Goal: Task Accomplishment & Management: Complete application form

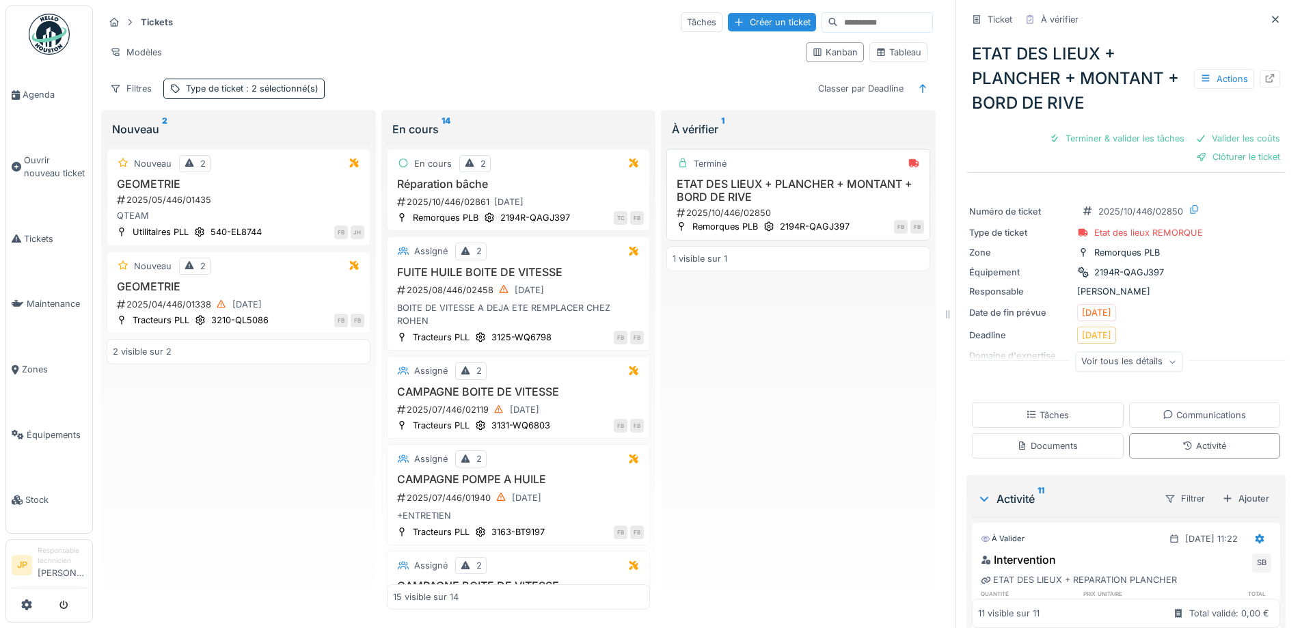
click at [788, 183] on h3 "ETAT DES LIEUX + PLANCHER + MONTANT + BORD DE RIVE" at bounding box center [799, 191] width 252 height 26
click at [1210, 79] on div "Actions" at bounding box center [1224, 79] width 60 height 20
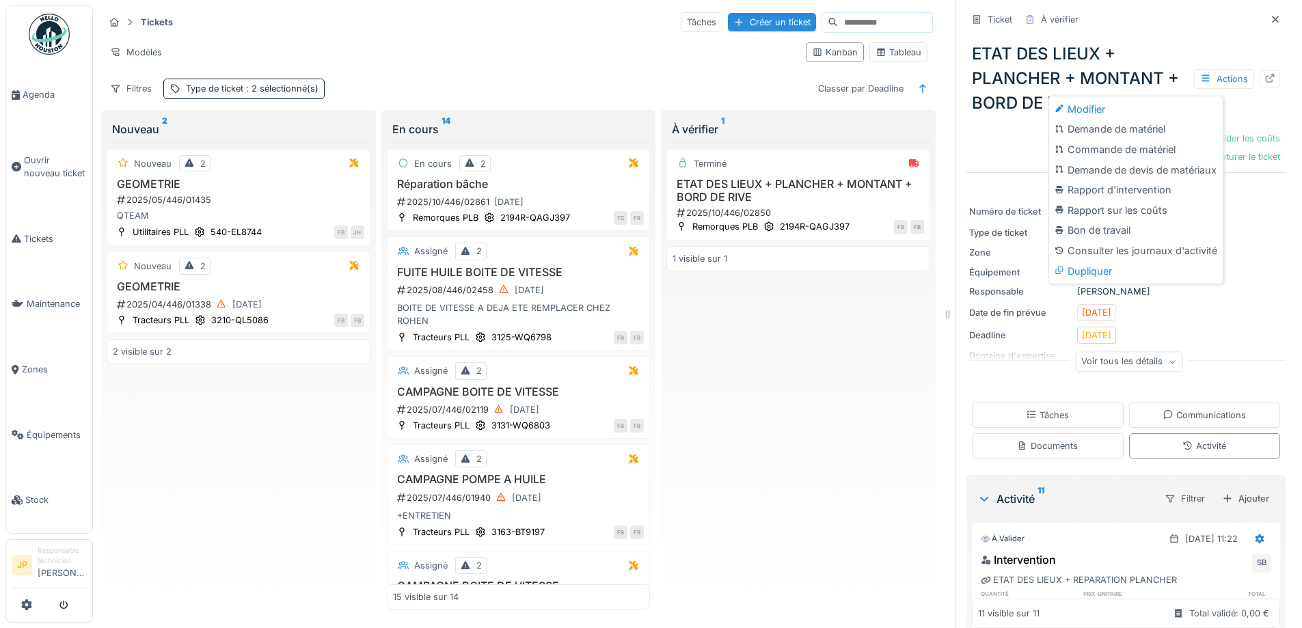
drag, startPoint x: 1218, startPoint y: 32, endPoint x: 1246, endPoint y: 68, distance: 45.8
click at [1218, 33] on div "ETAT DES LIEUX + PLANCHER + MONTANT + BORD DE RIVE Actions Terminer & valider l…" at bounding box center [1126, 100] width 319 height 138
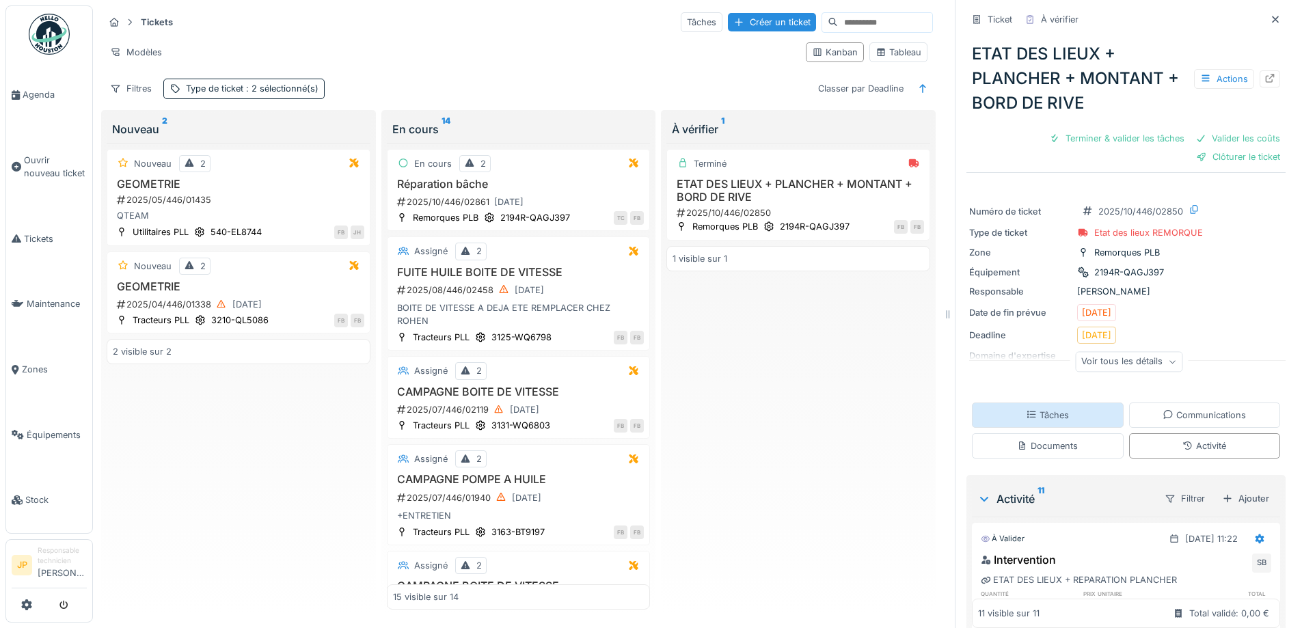
click at [1060, 421] on div "Tâches" at bounding box center [1048, 415] width 152 height 25
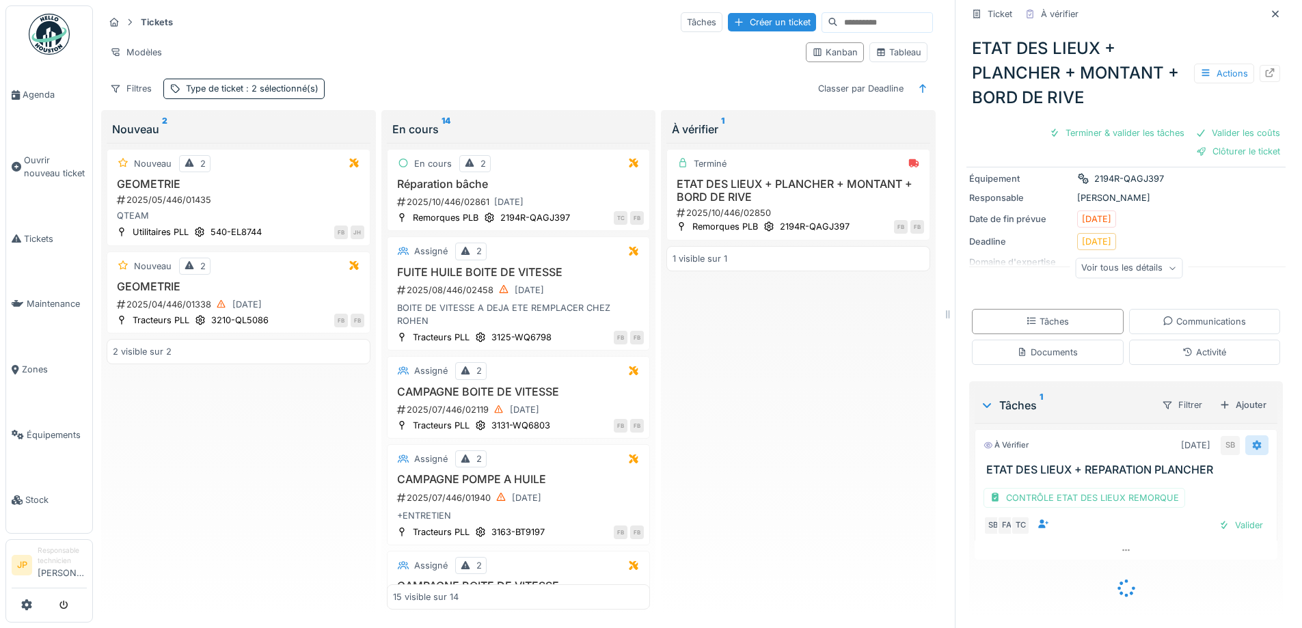
click at [1252, 441] on icon at bounding box center [1257, 445] width 11 height 9
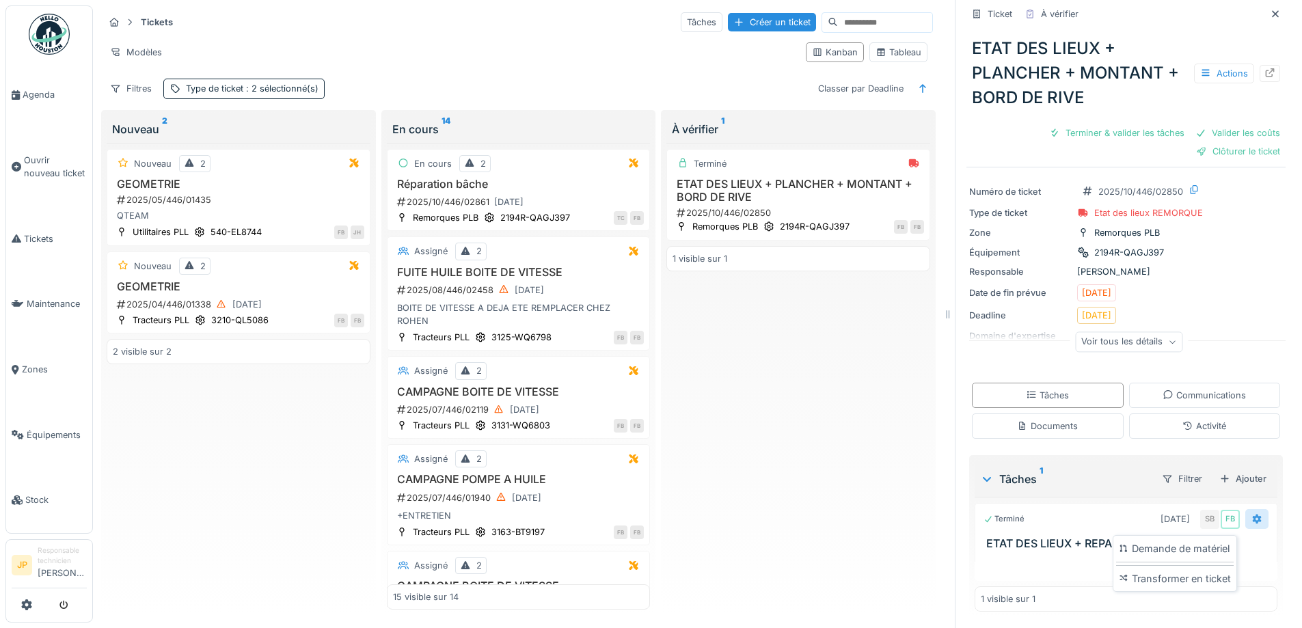
click at [1252, 524] on div at bounding box center [1257, 519] width 11 height 13
click at [1253, 522] on icon at bounding box center [1257, 520] width 9 height 10
click at [1257, 330] on div "Voir tous les détails" at bounding box center [1128, 345] width 319 height 44
click at [1253, 515] on icon at bounding box center [1257, 520] width 9 height 10
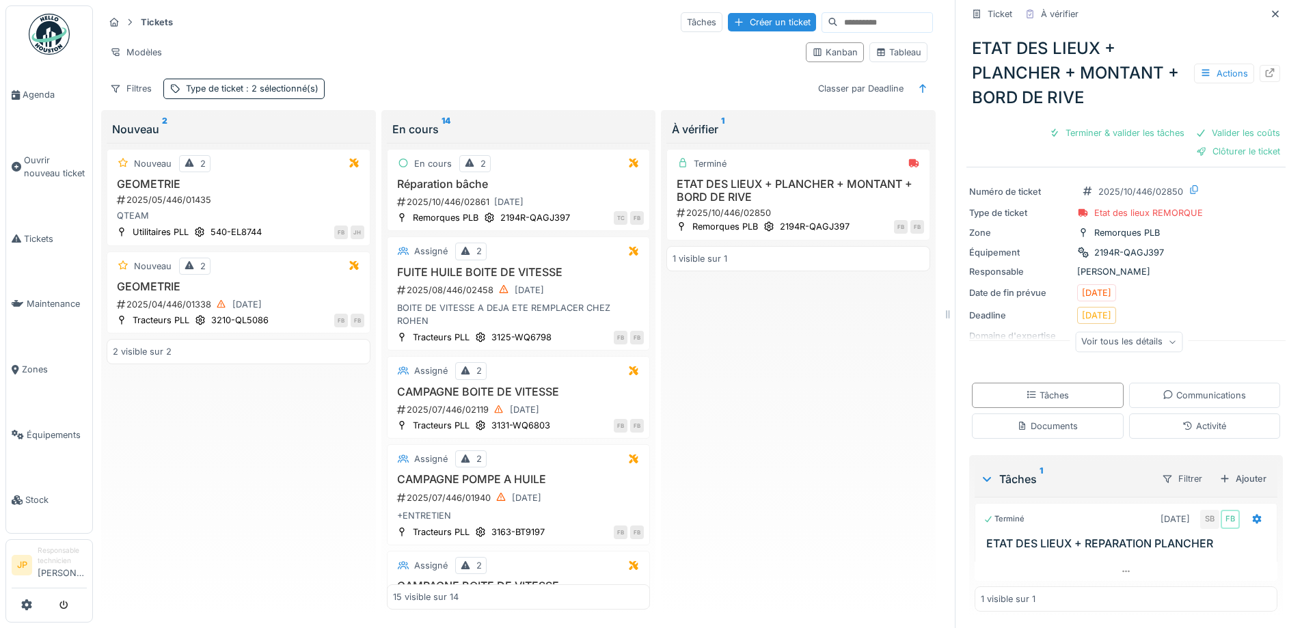
click at [1241, 246] on div "Équipement 2194R-QAGJ397" at bounding box center [1126, 252] width 314 height 14
click at [1207, 66] on div "Actions" at bounding box center [1224, 74] width 60 height 20
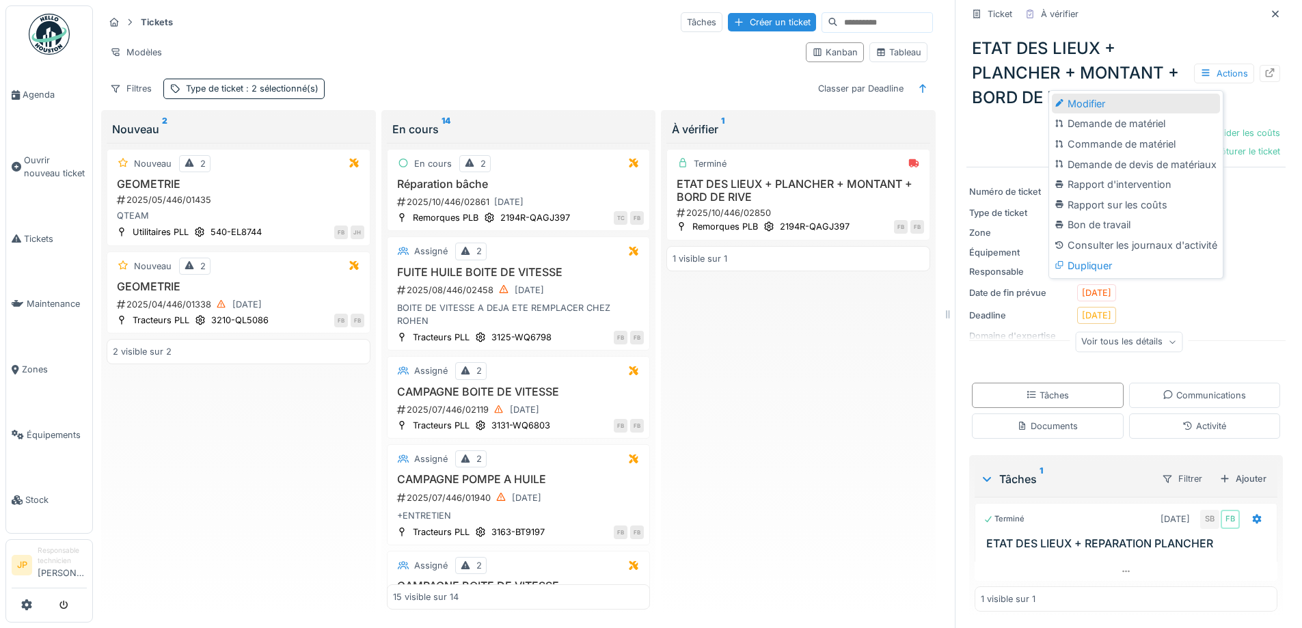
click at [1115, 94] on div "Modifier" at bounding box center [1136, 104] width 168 height 21
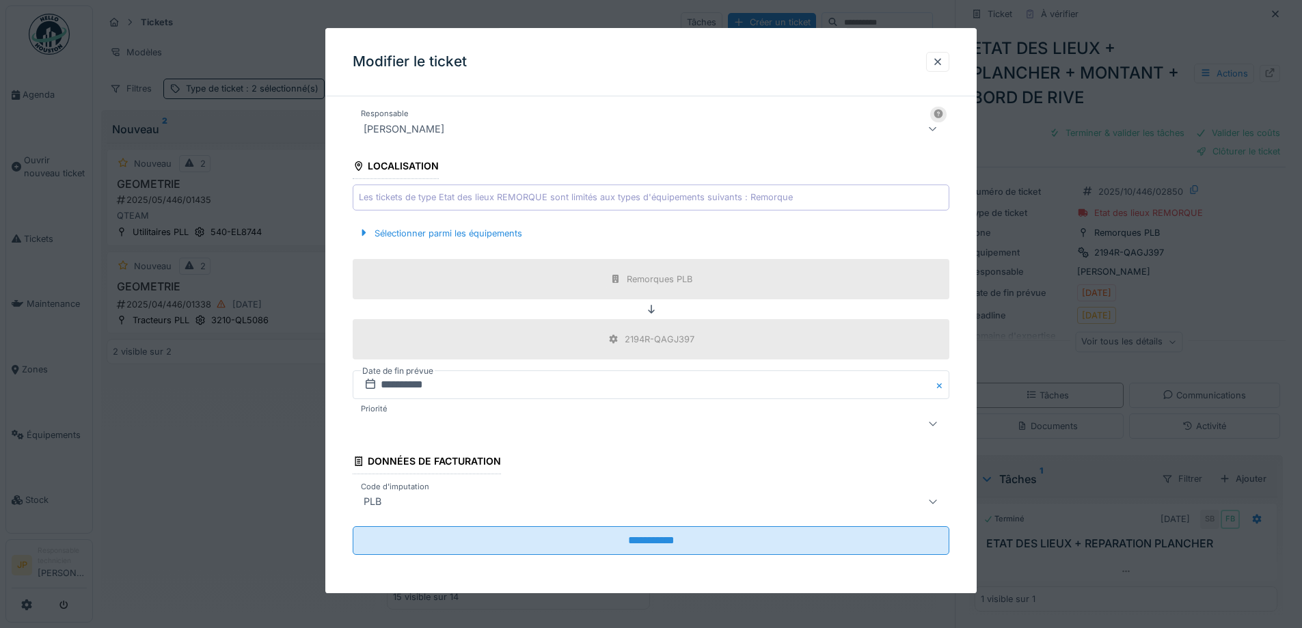
scroll to position [0, 0]
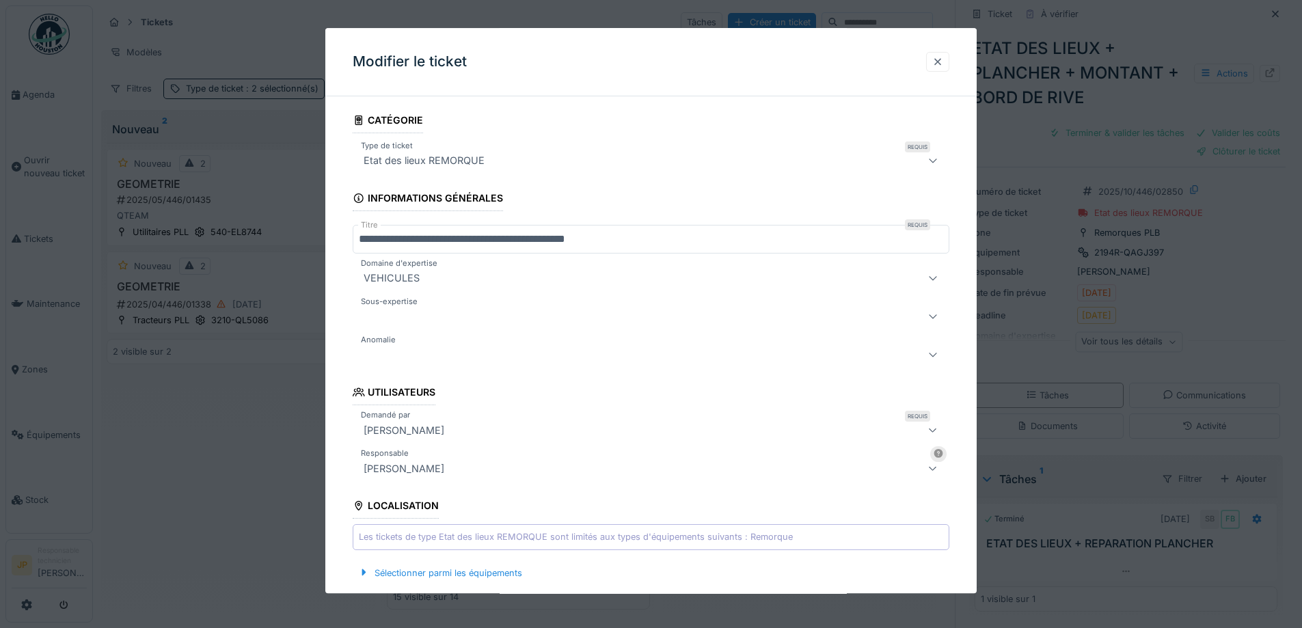
click at [937, 63] on div at bounding box center [937, 61] width 11 height 13
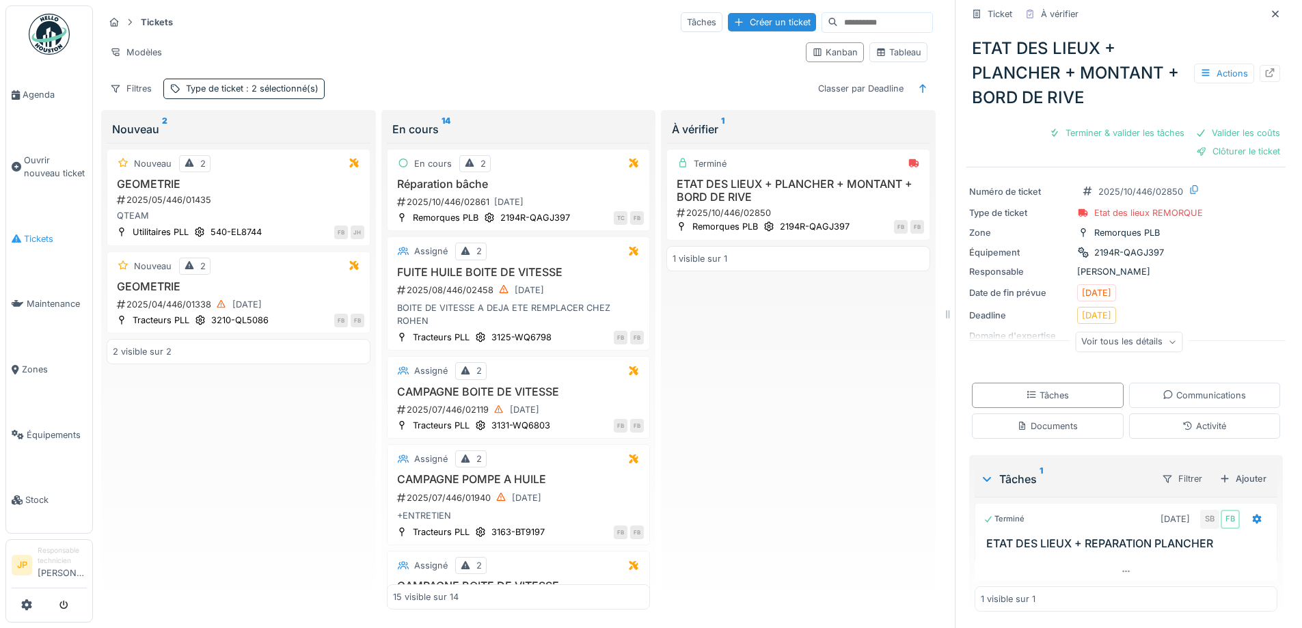
click at [33, 232] on span "Tickets" at bounding box center [55, 238] width 63 height 13
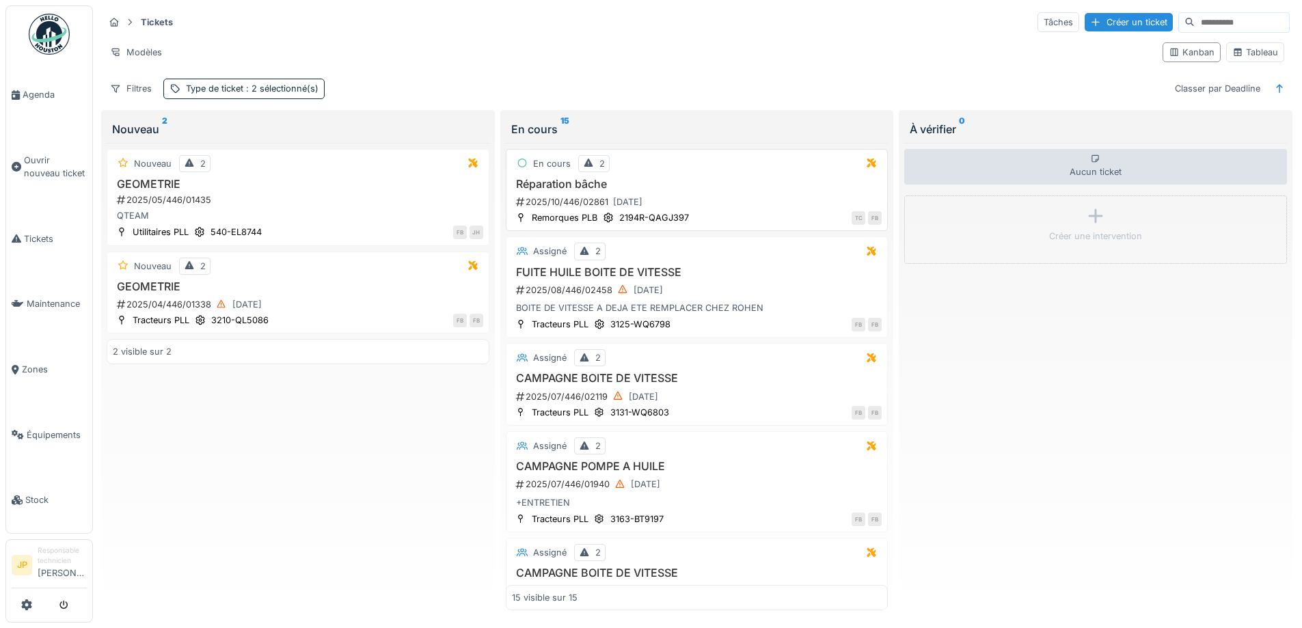
click at [543, 185] on h3 "Réparation bâche" at bounding box center [697, 184] width 371 height 13
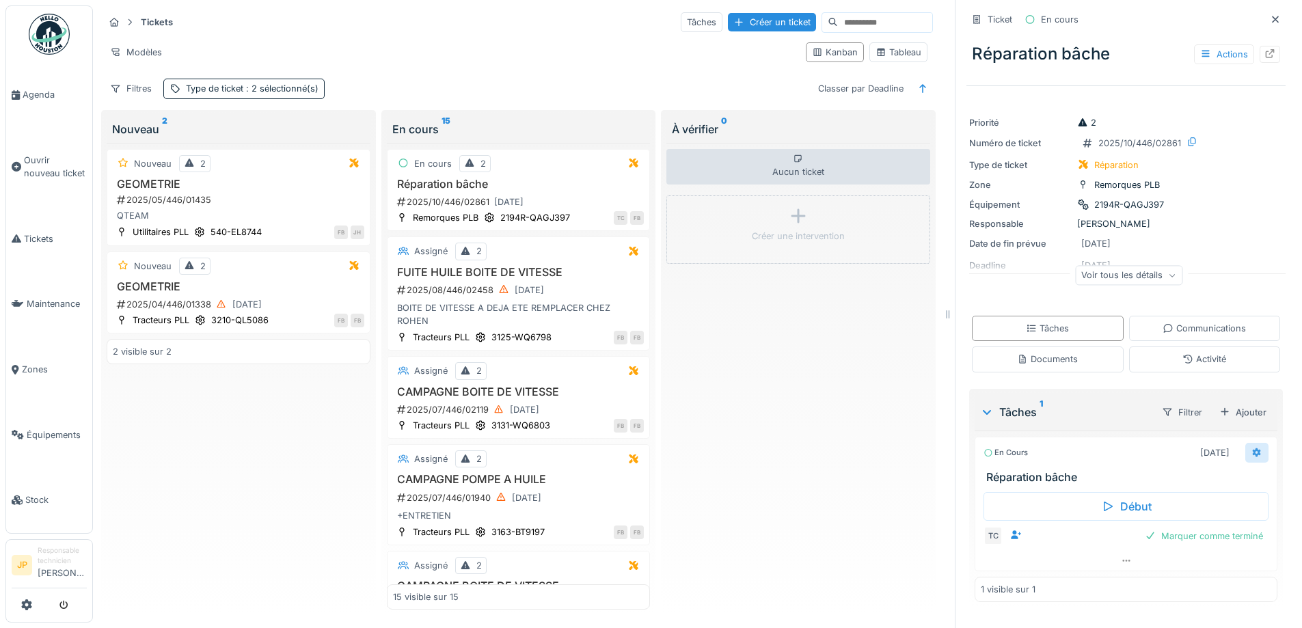
click at [1253, 454] on icon at bounding box center [1257, 453] width 9 height 10
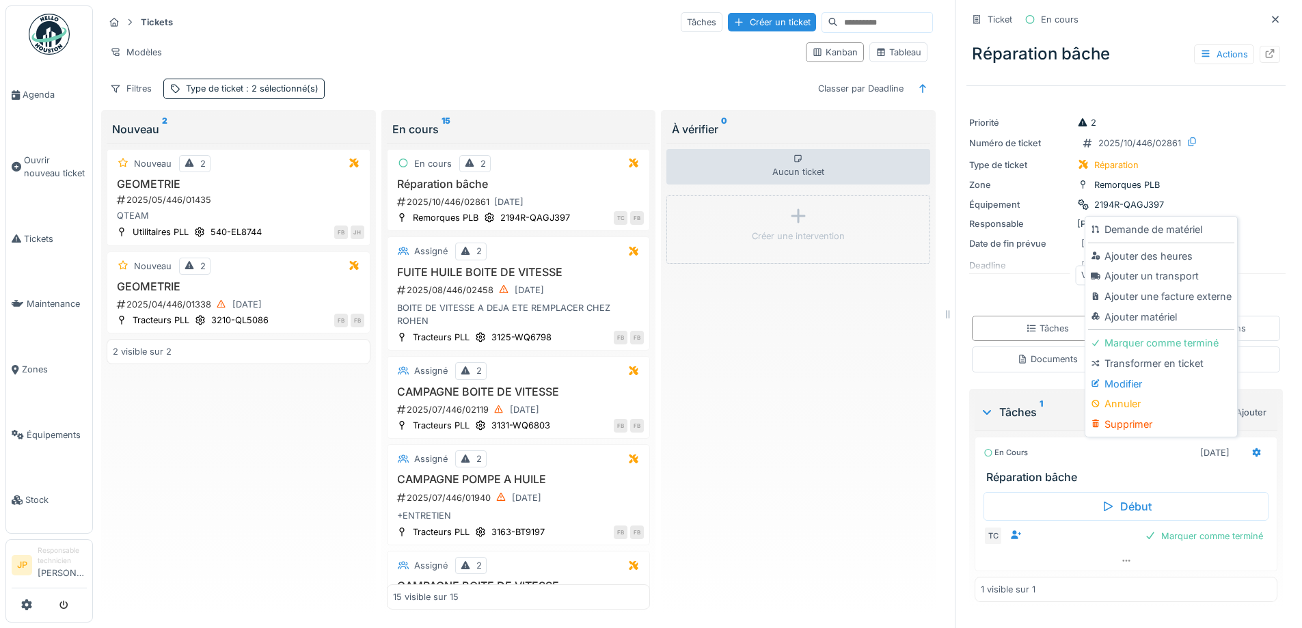
click at [1233, 166] on div "Type de ticket Réparation" at bounding box center [1126, 165] width 314 height 14
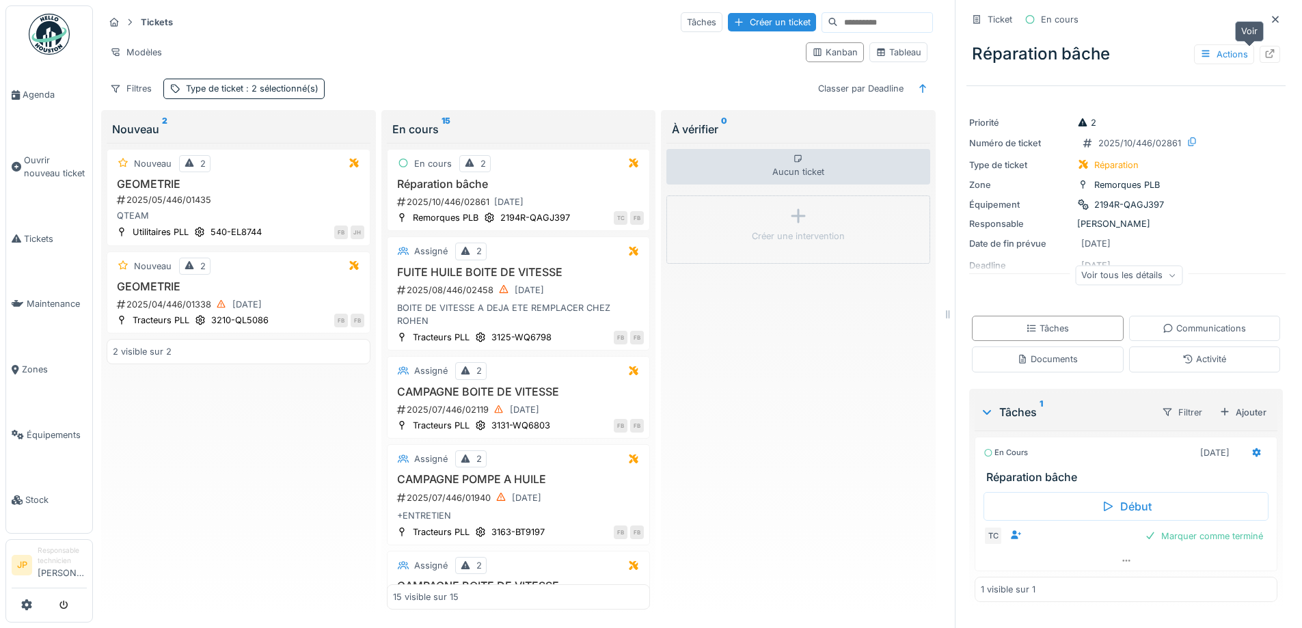
click at [1260, 61] on div at bounding box center [1270, 54] width 21 height 17
click at [459, 180] on h3 "Réparation bâche" at bounding box center [519, 184] width 252 height 13
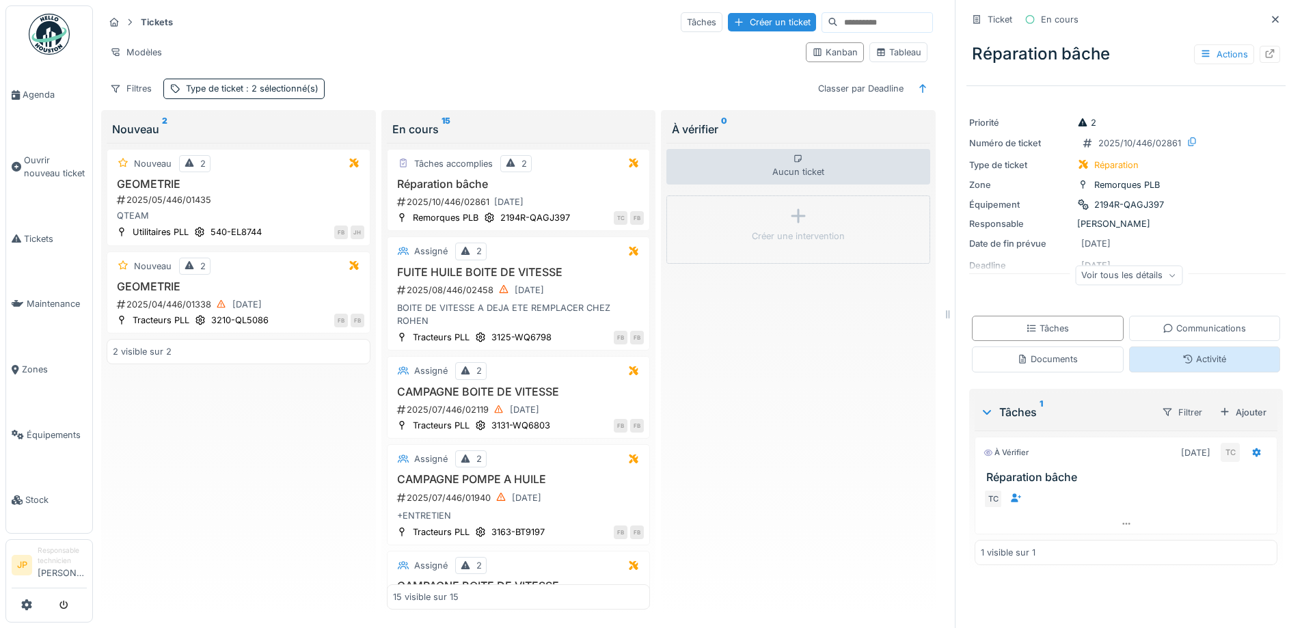
click at [1193, 356] on div "Activité" at bounding box center [1205, 359] width 44 height 13
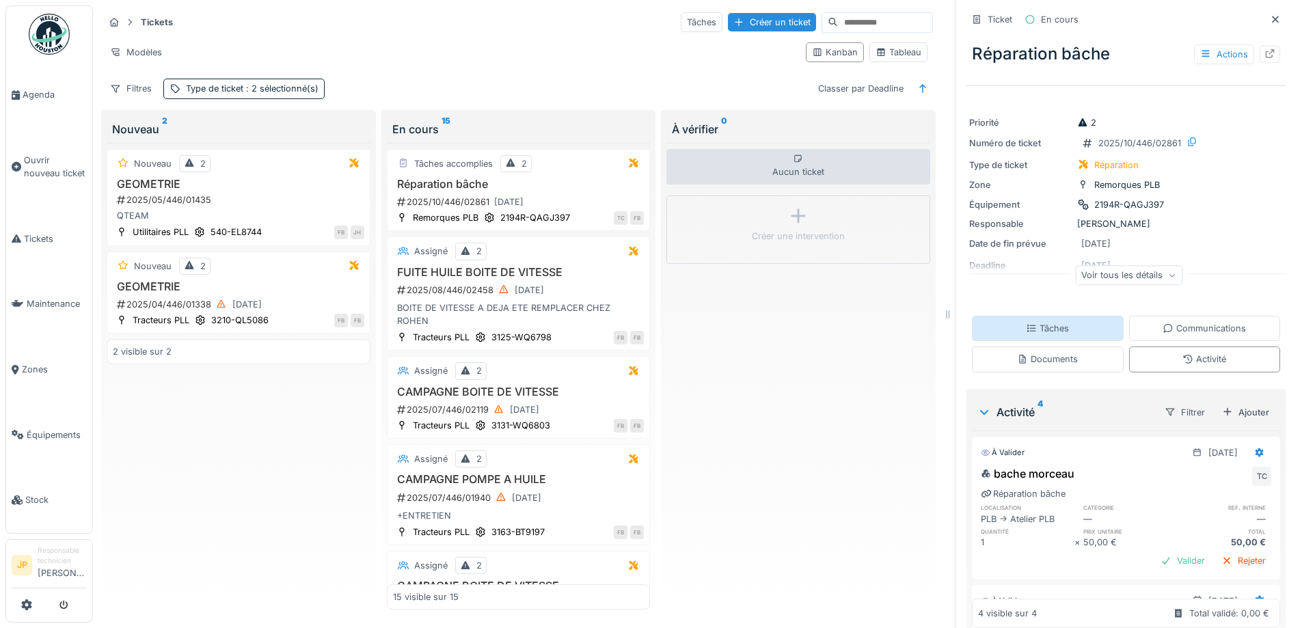
click at [1028, 322] on div "Tâches" at bounding box center [1047, 328] width 43 height 13
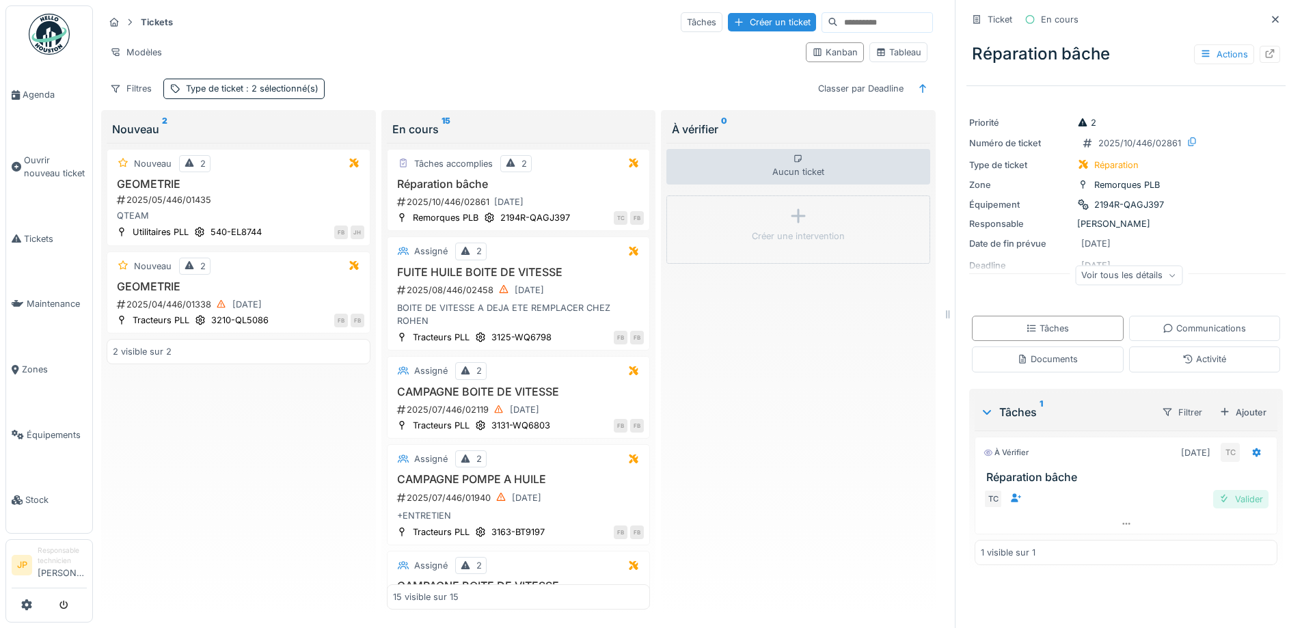
click at [1228, 502] on div "Valider" at bounding box center [1240, 499] width 55 height 18
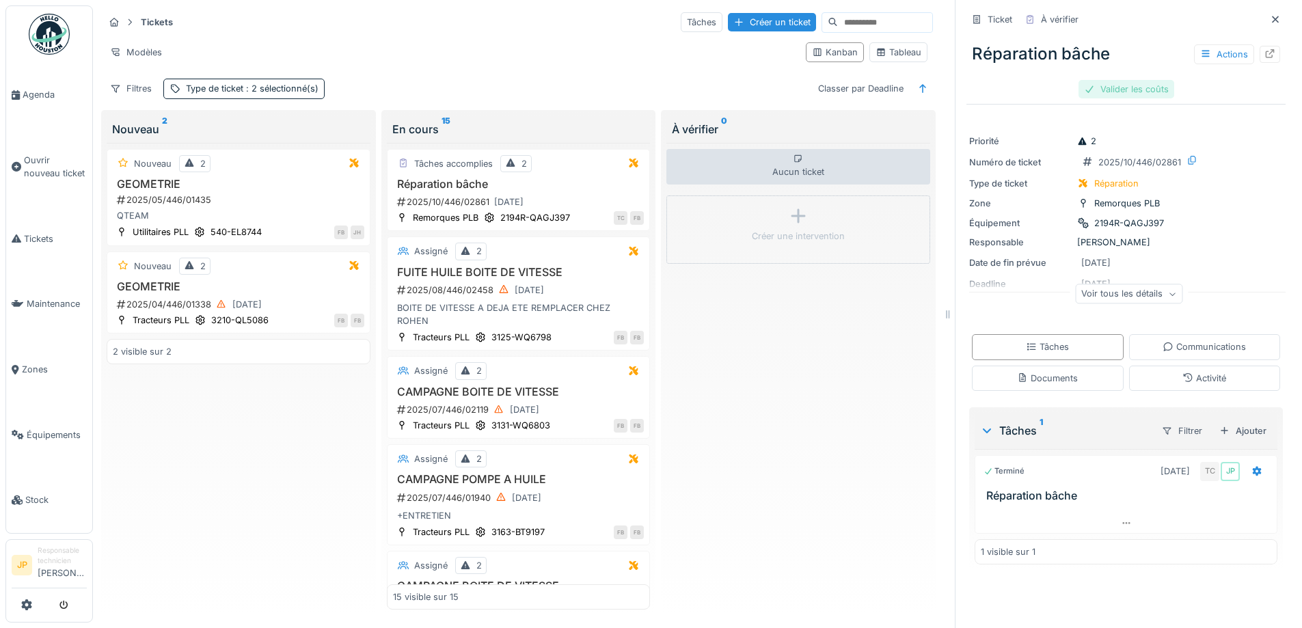
click at [1120, 94] on div "Valider les coûts" at bounding box center [1127, 89] width 96 height 18
click at [1107, 91] on div "Envoyer pour approbation" at bounding box center [1126, 89] width 137 height 18
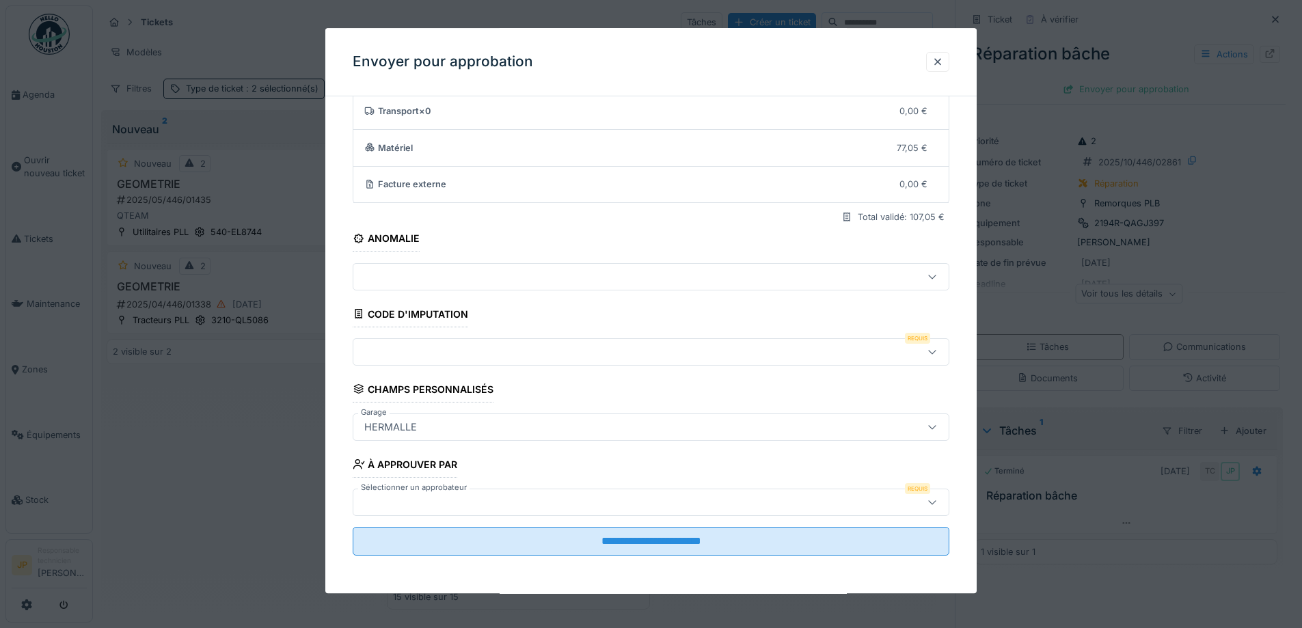
scroll to position [84, 0]
click at [440, 362] on div at bounding box center [651, 351] width 597 height 27
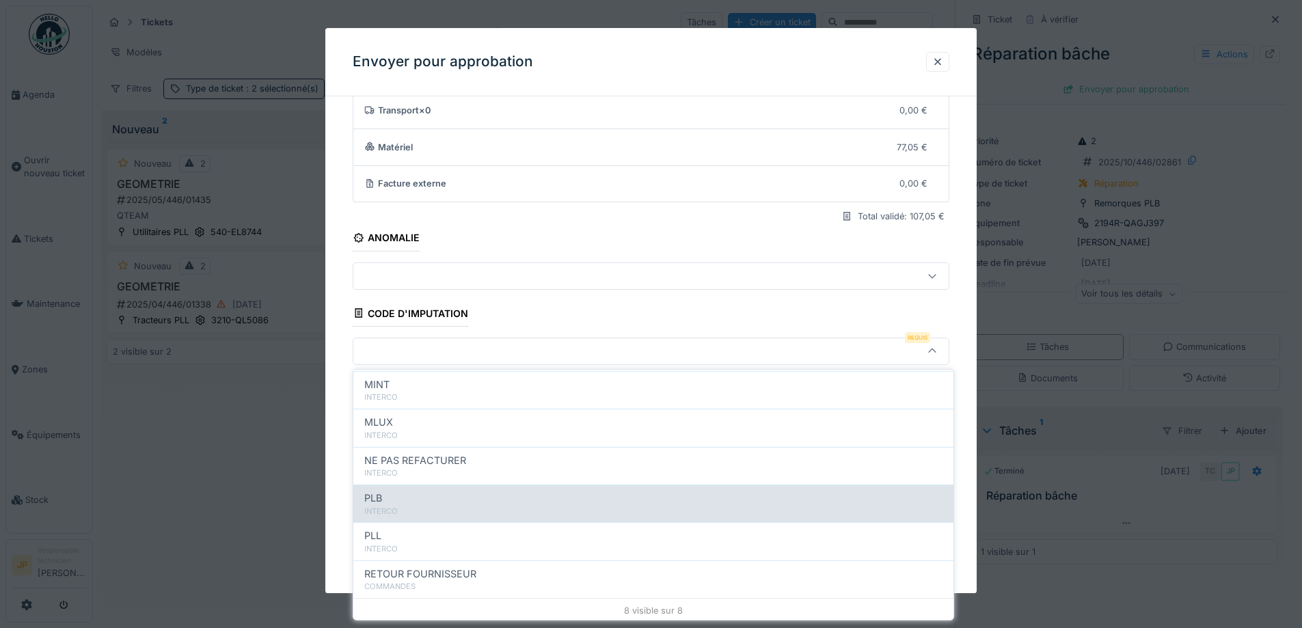
scroll to position [150, 0]
click at [428, 500] on div "PLB" at bounding box center [653, 495] width 578 height 15
type input "***"
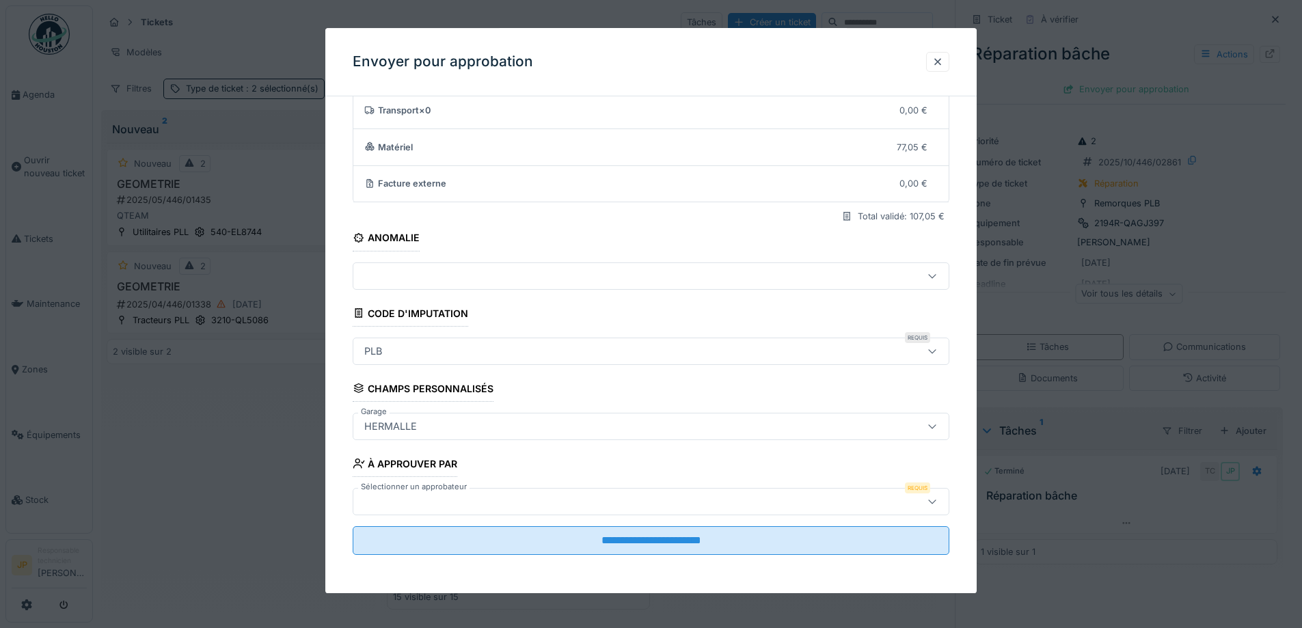
click at [448, 505] on div at bounding box center [616, 501] width 515 height 15
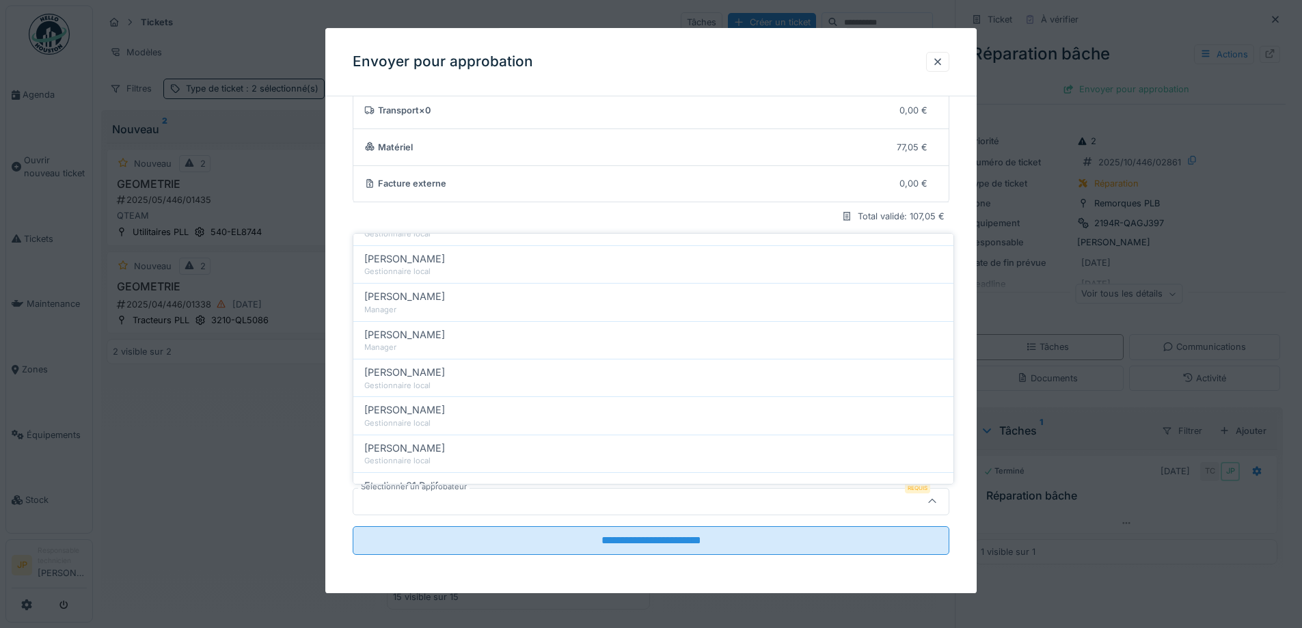
scroll to position [273, 0]
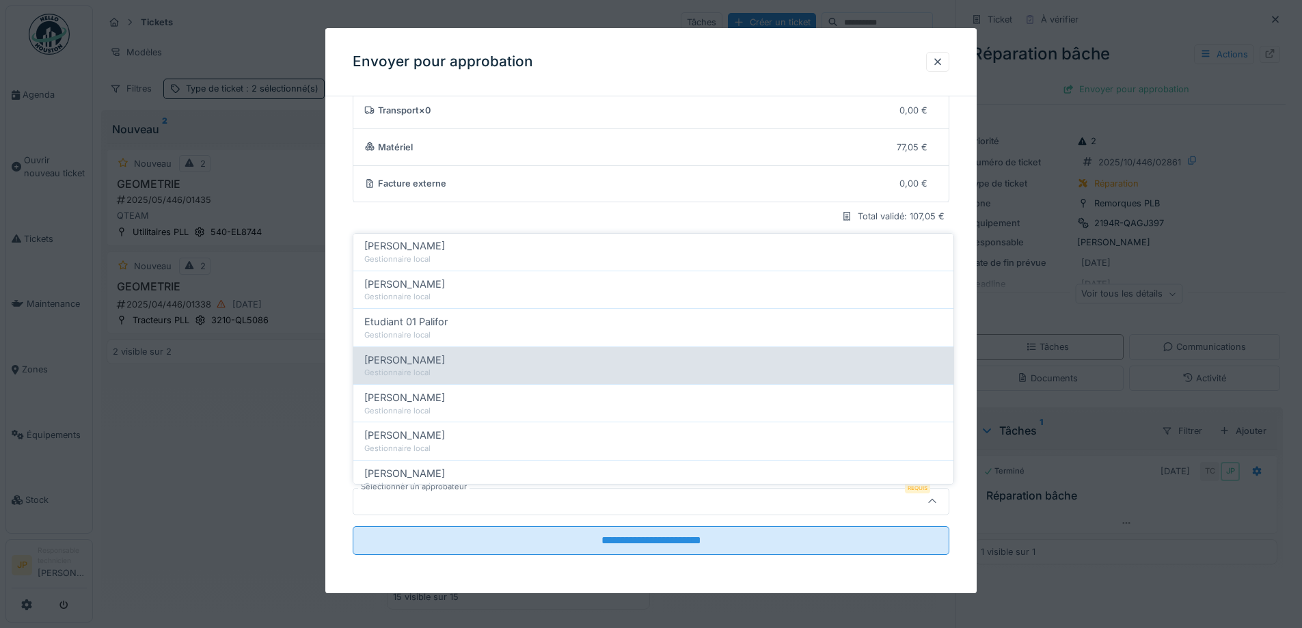
click at [446, 366] on div "[PERSON_NAME]" at bounding box center [653, 360] width 578 height 15
type input "*****"
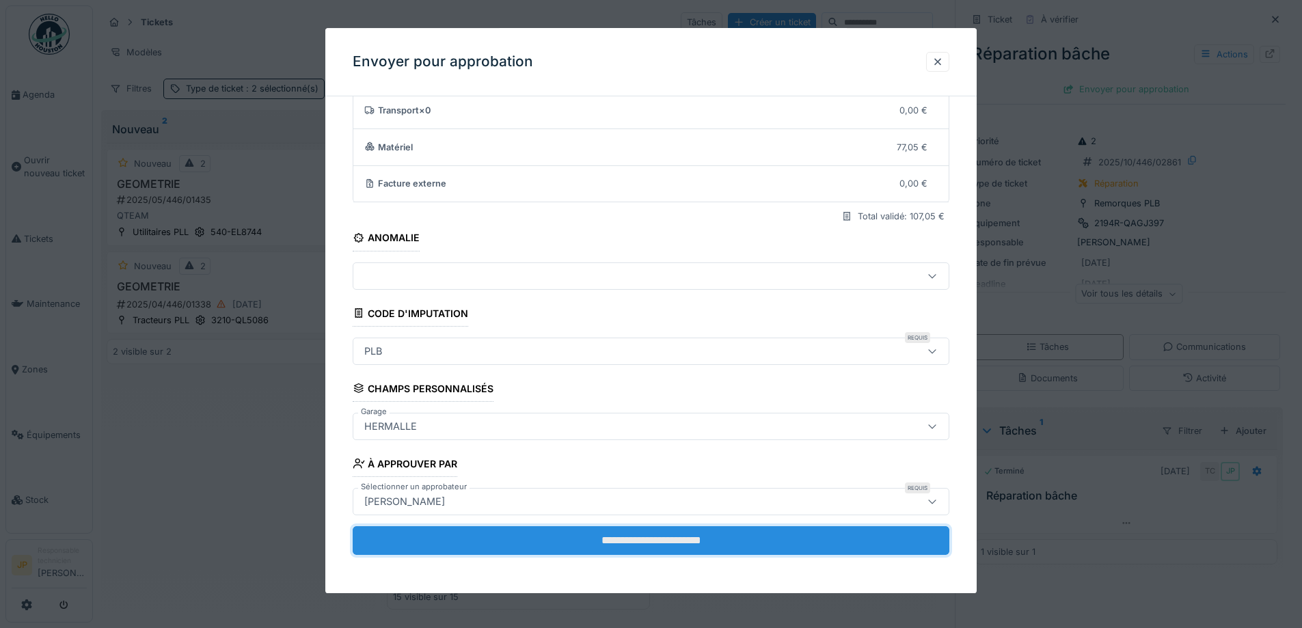
click at [666, 545] on input "**********" at bounding box center [651, 540] width 597 height 29
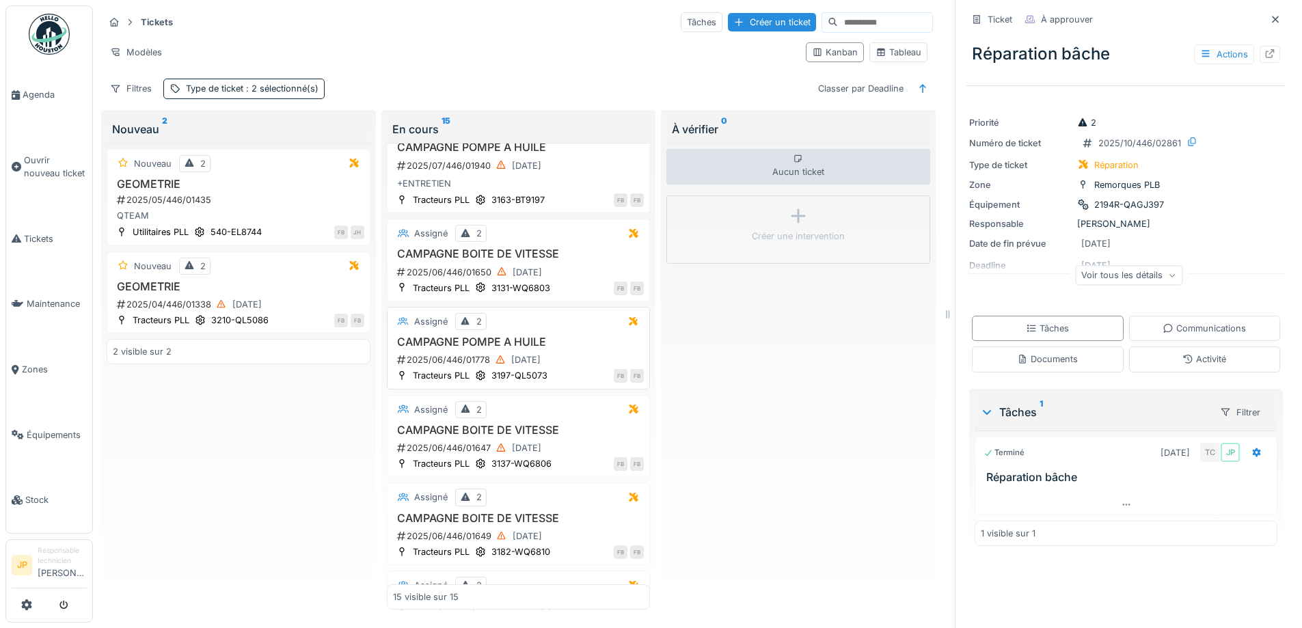
scroll to position [0, 0]
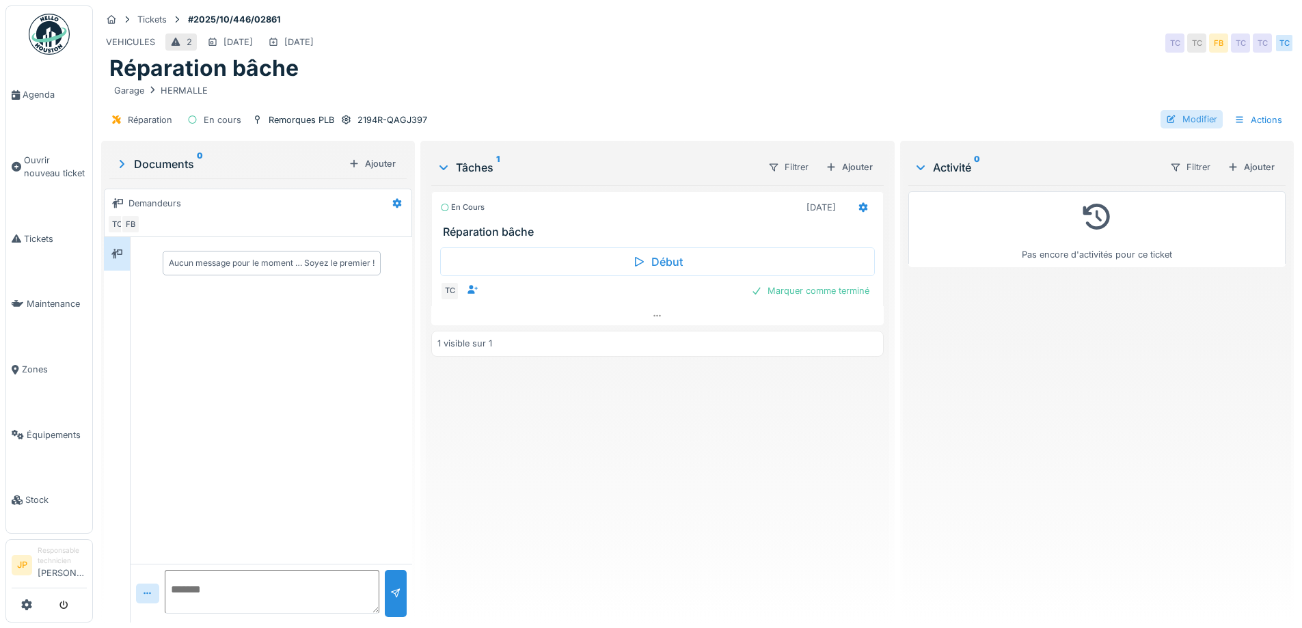
click at [1183, 118] on div "Modifier" at bounding box center [1192, 119] width 62 height 18
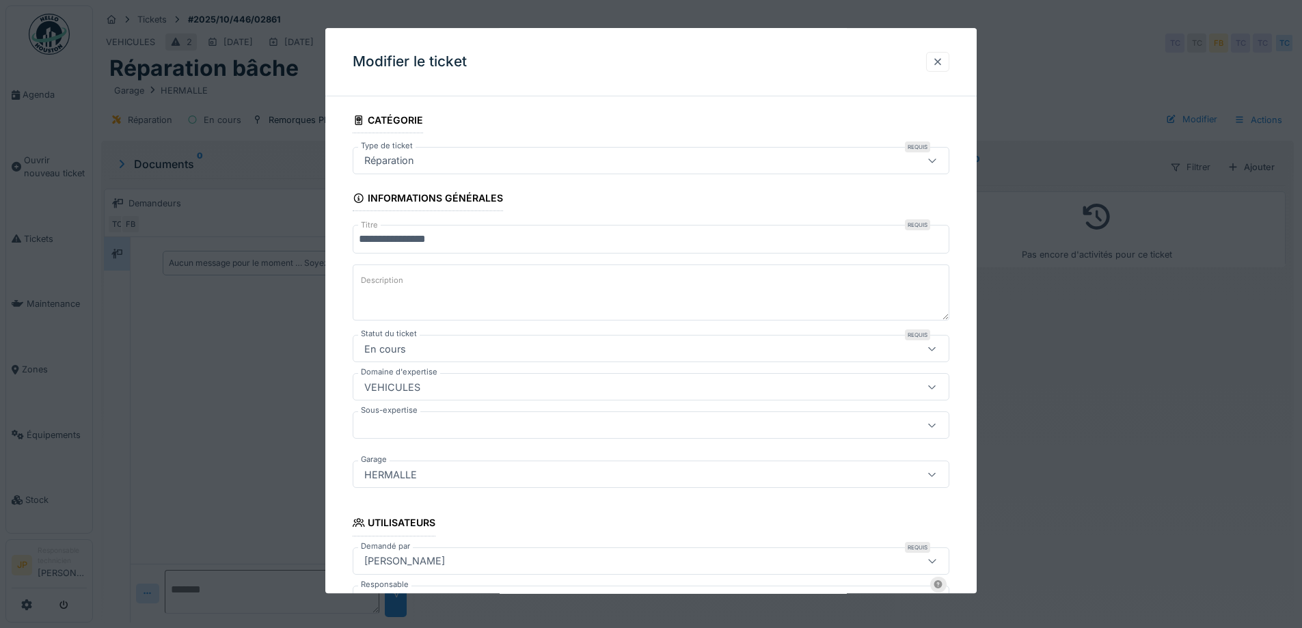
click at [943, 61] on div at bounding box center [937, 61] width 11 height 13
